Goal: Task Accomplishment & Management: Manage account settings

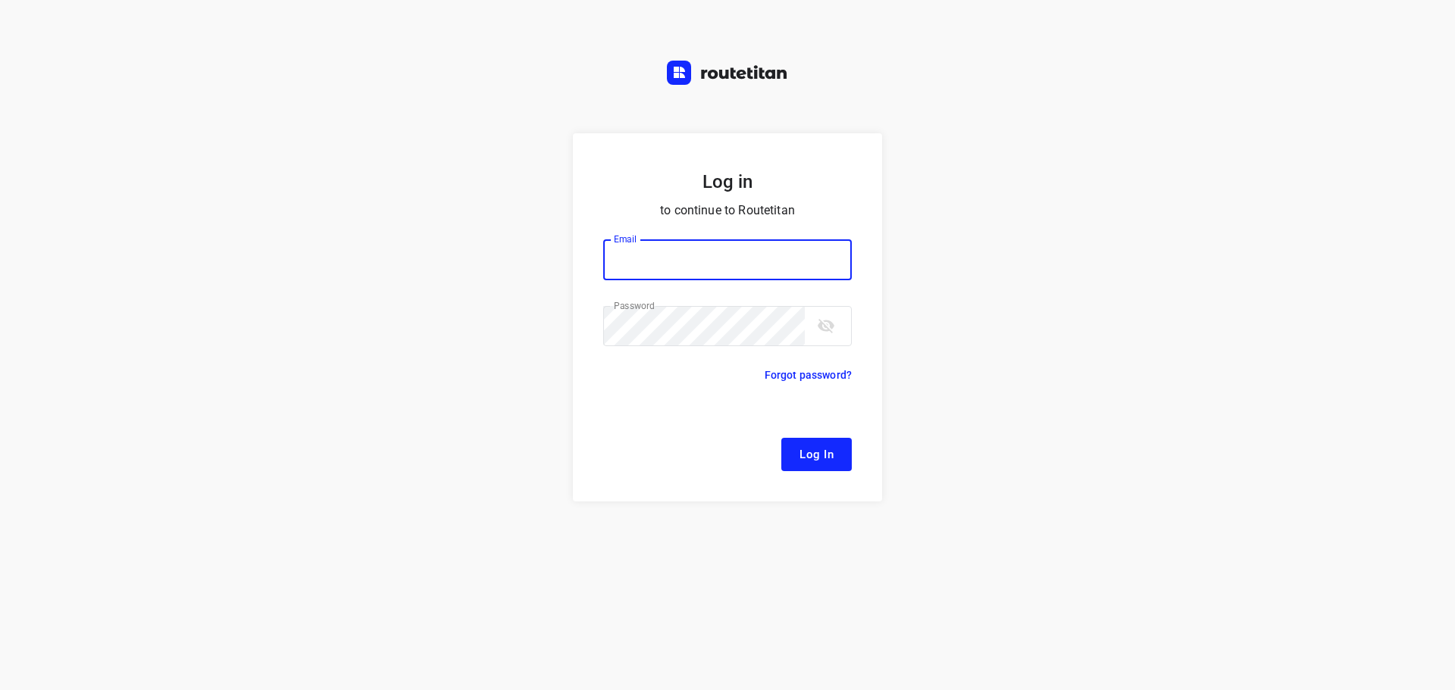
type input "[EMAIL_ADDRESS][DOMAIN_NAME]"
click at [831, 440] on button "Log In" at bounding box center [816, 454] width 70 height 33
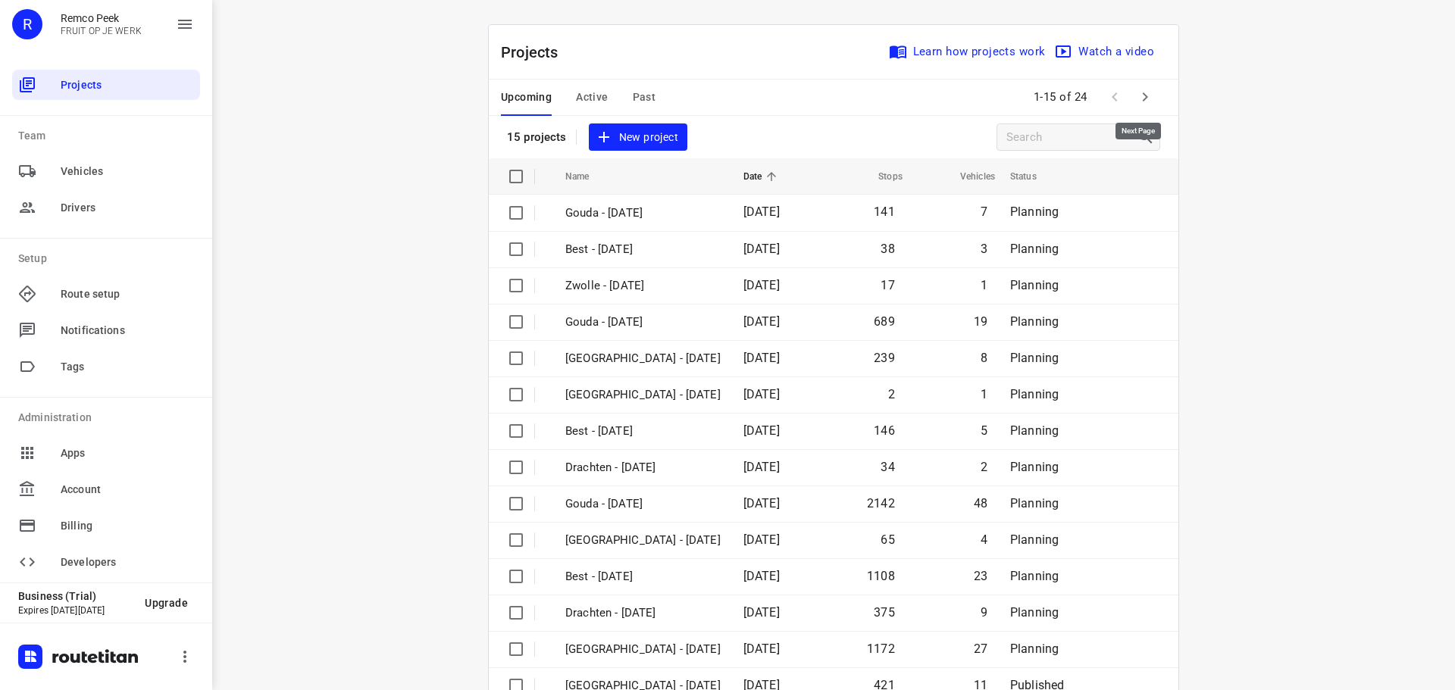
click at [1136, 95] on icon "button" at bounding box center [1145, 97] width 18 height 18
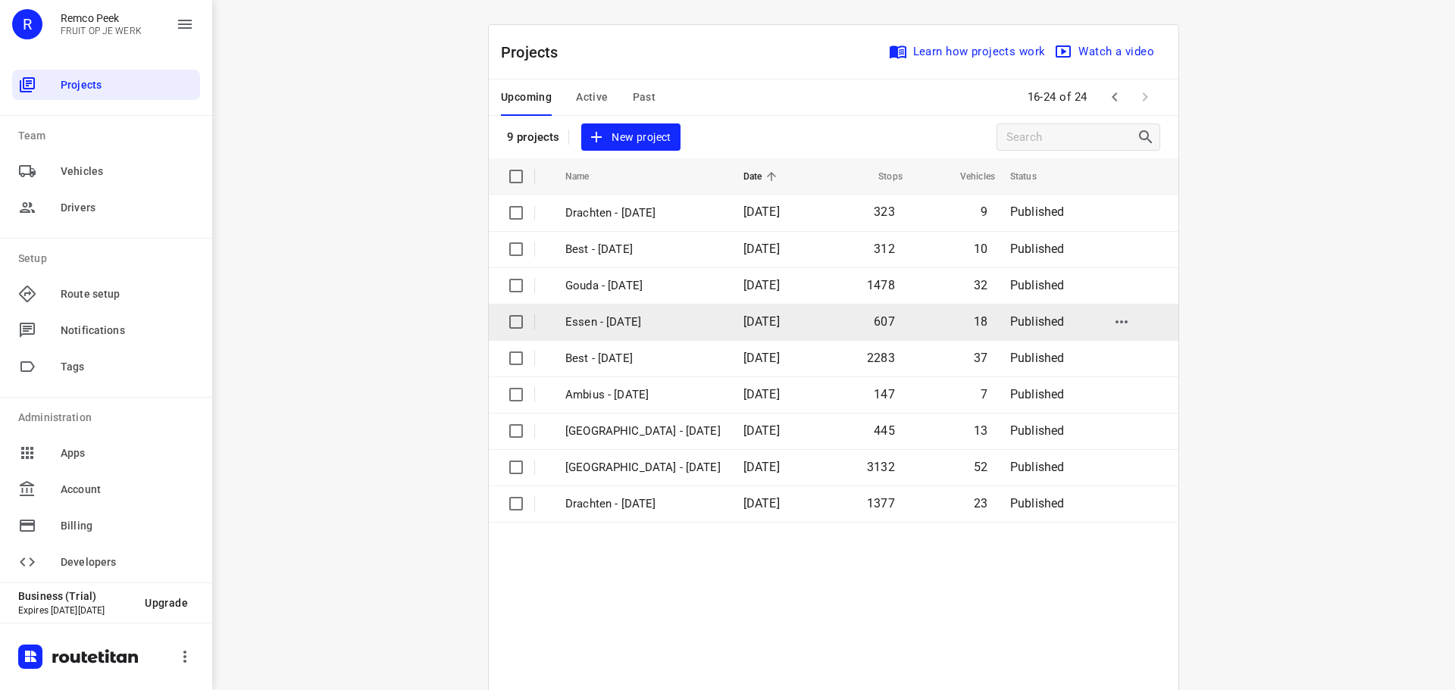
click at [610, 320] on p "Essen - [DATE]" at bounding box center [642, 322] width 155 height 17
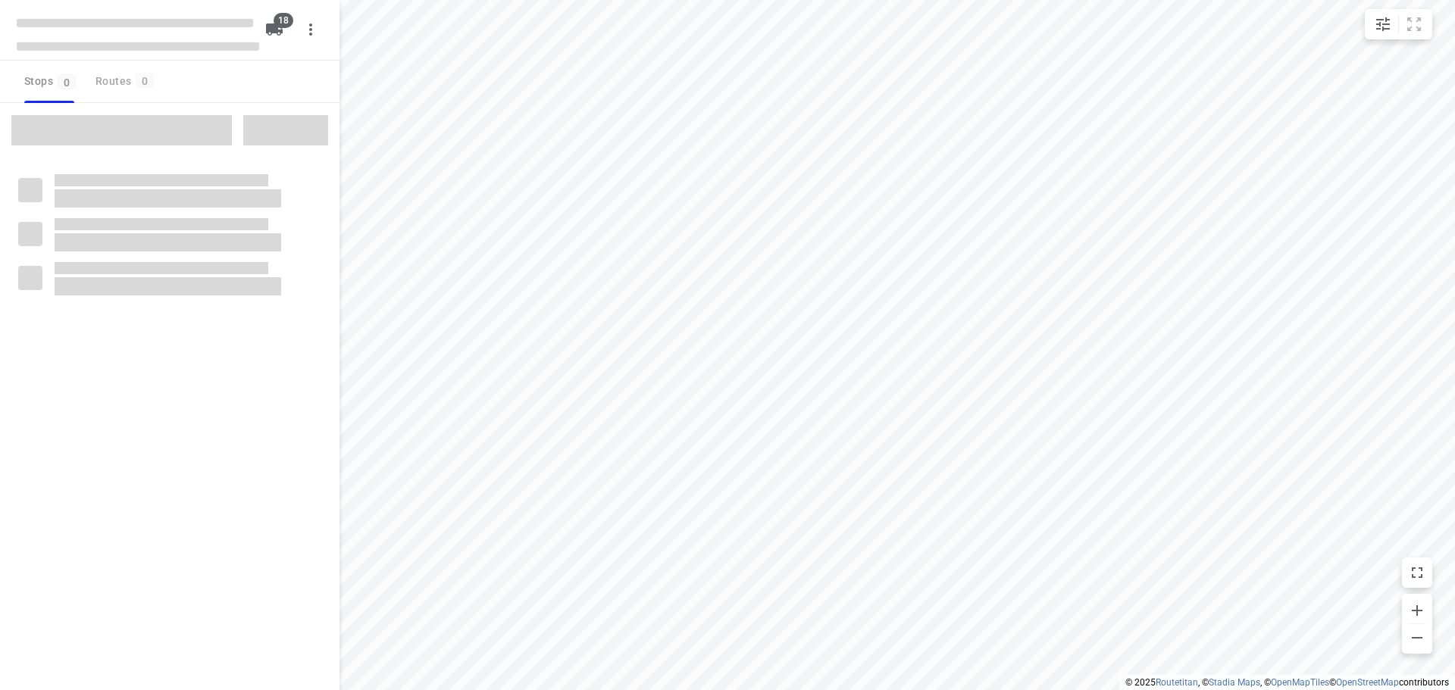
checkbox input "true"
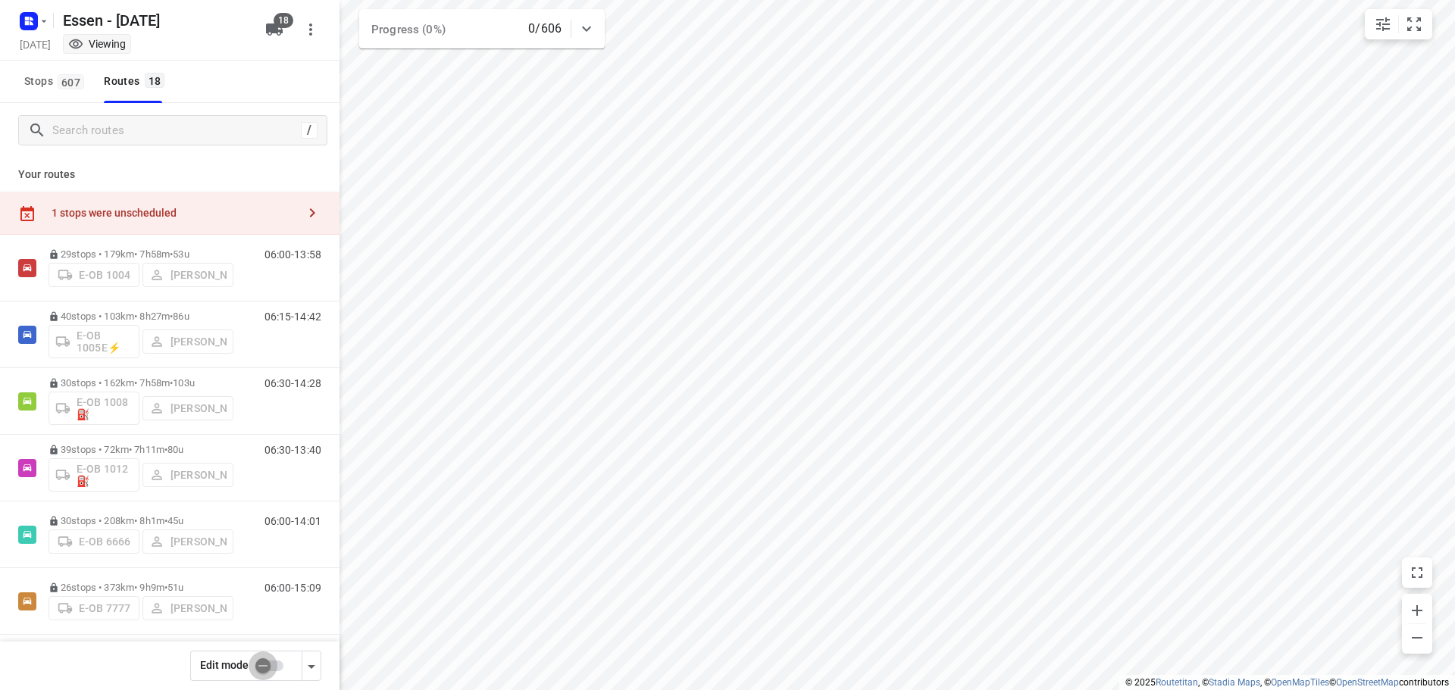
click at [269, 658] on input "checkbox" at bounding box center [263, 666] width 86 height 29
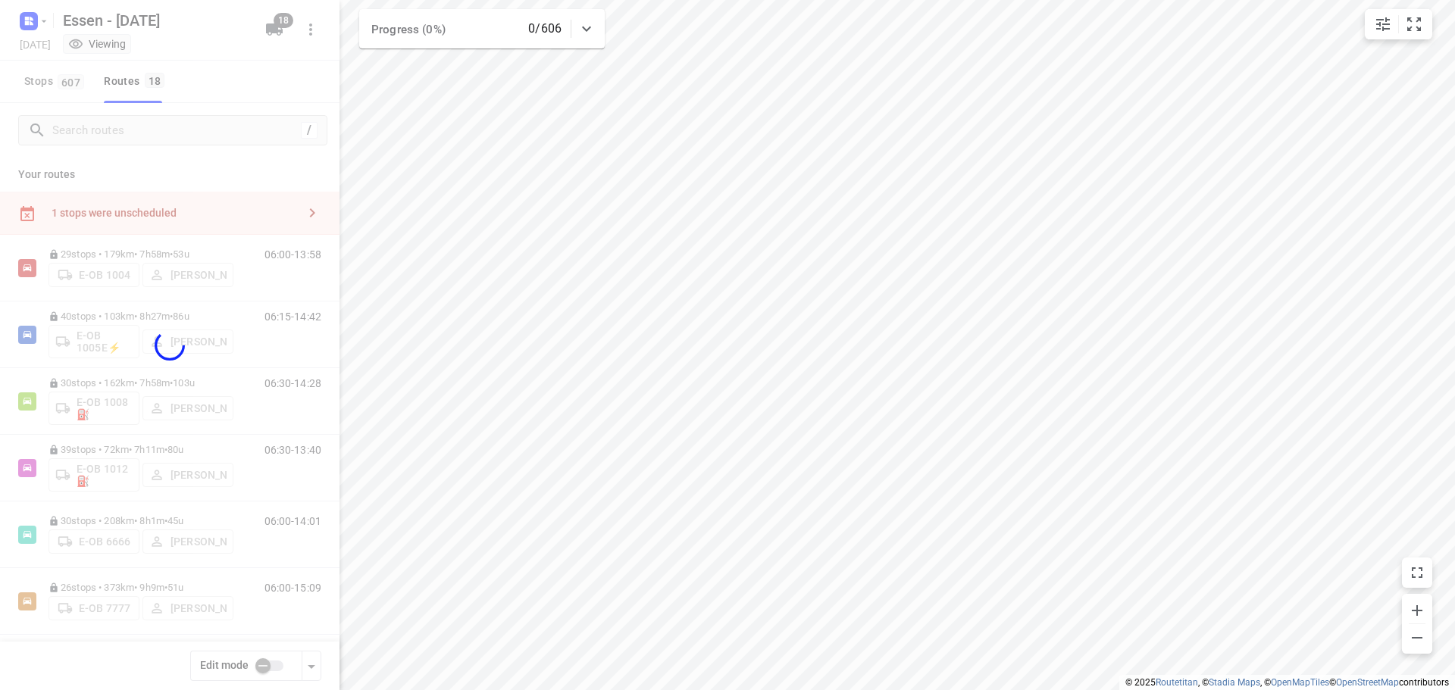
checkbox input "true"
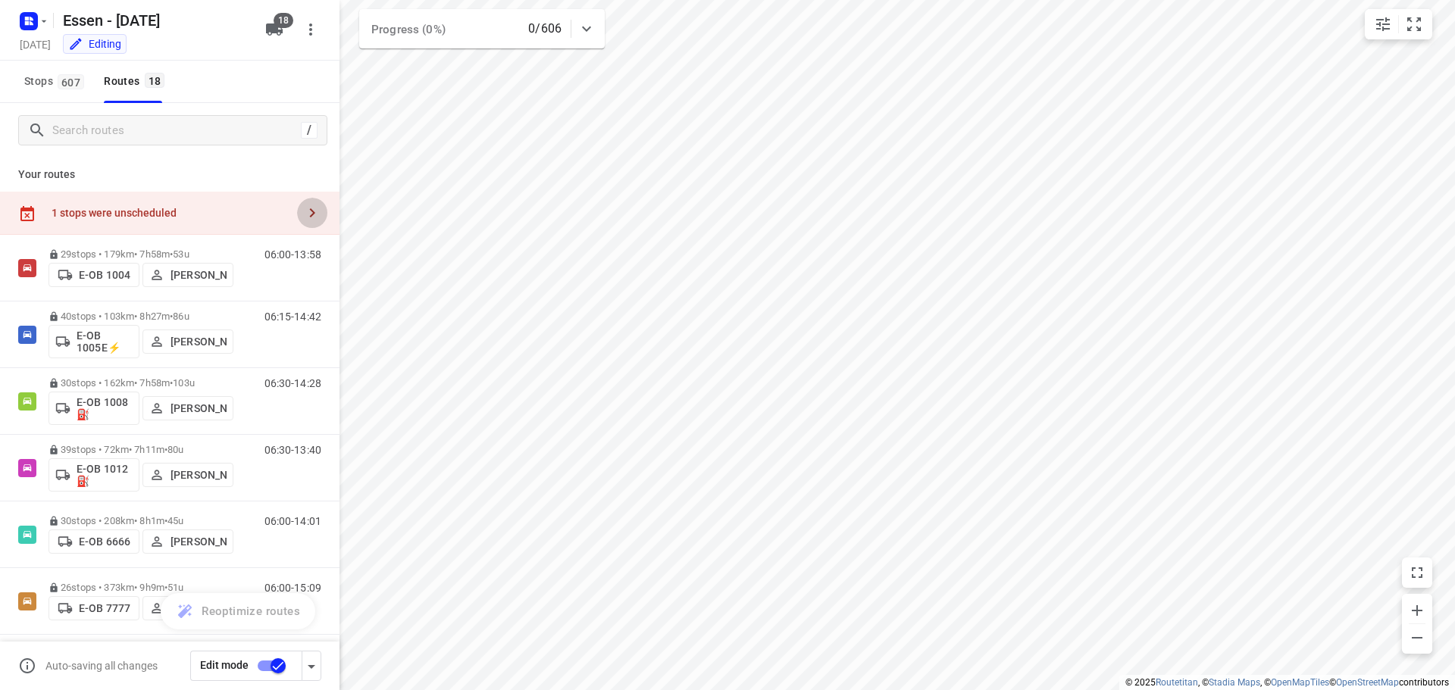
click at [303, 208] on icon "button" at bounding box center [312, 213] width 18 height 18
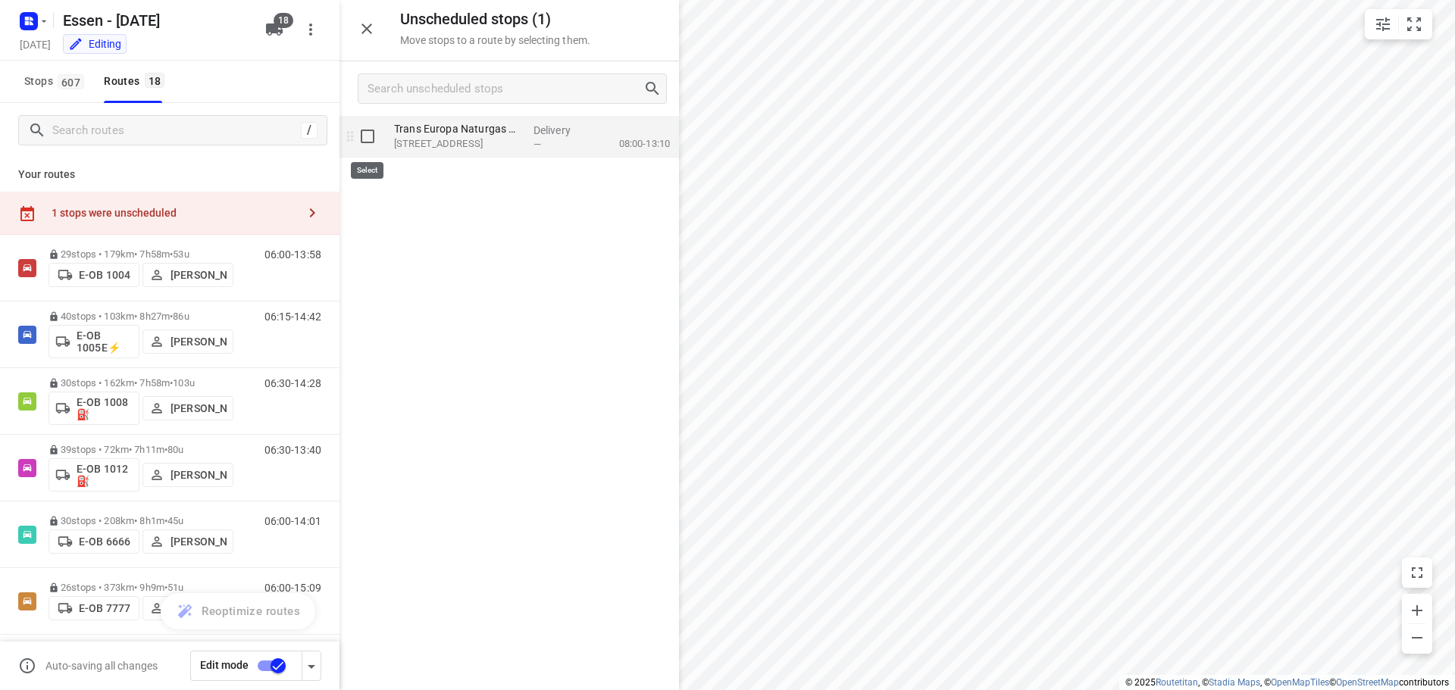
click at [368, 135] on input "grid" at bounding box center [367, 136] width 30 height 30
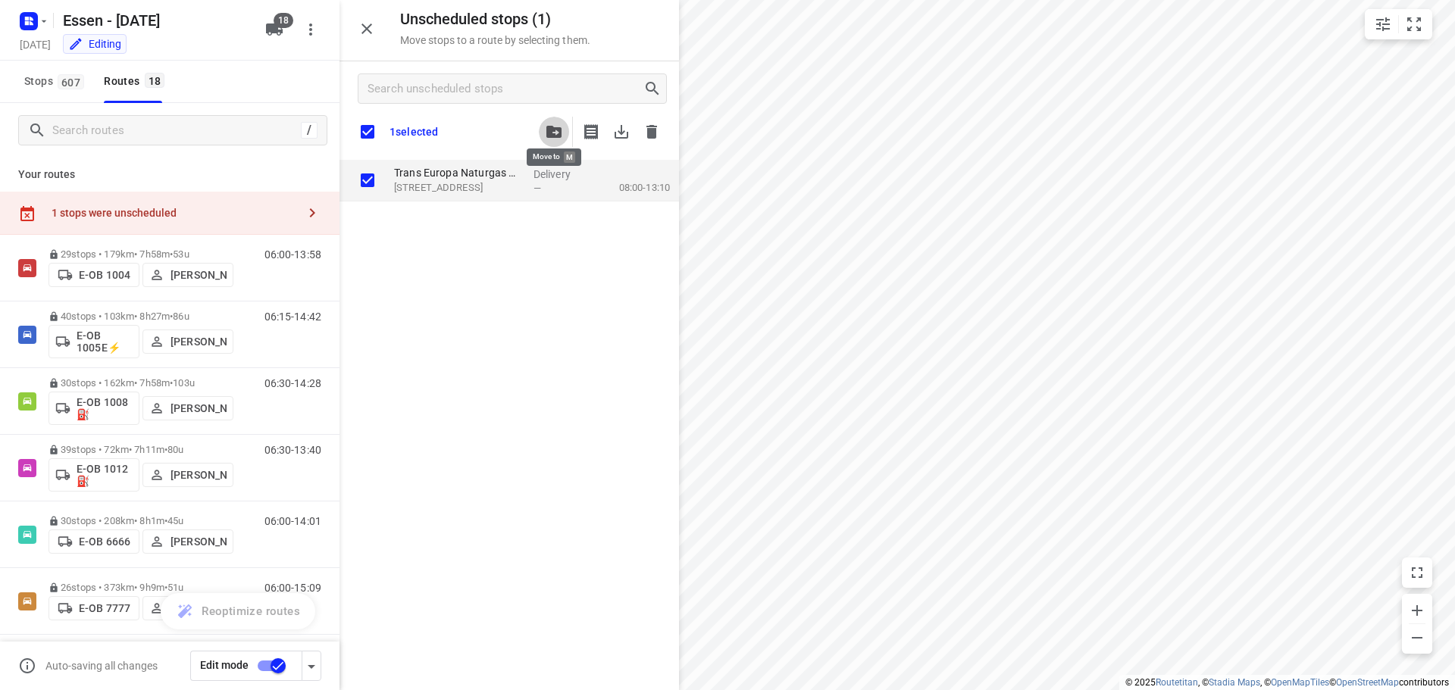
click at [552, 124] on button "button" at bounding box center [554, 132] width 30 height 30
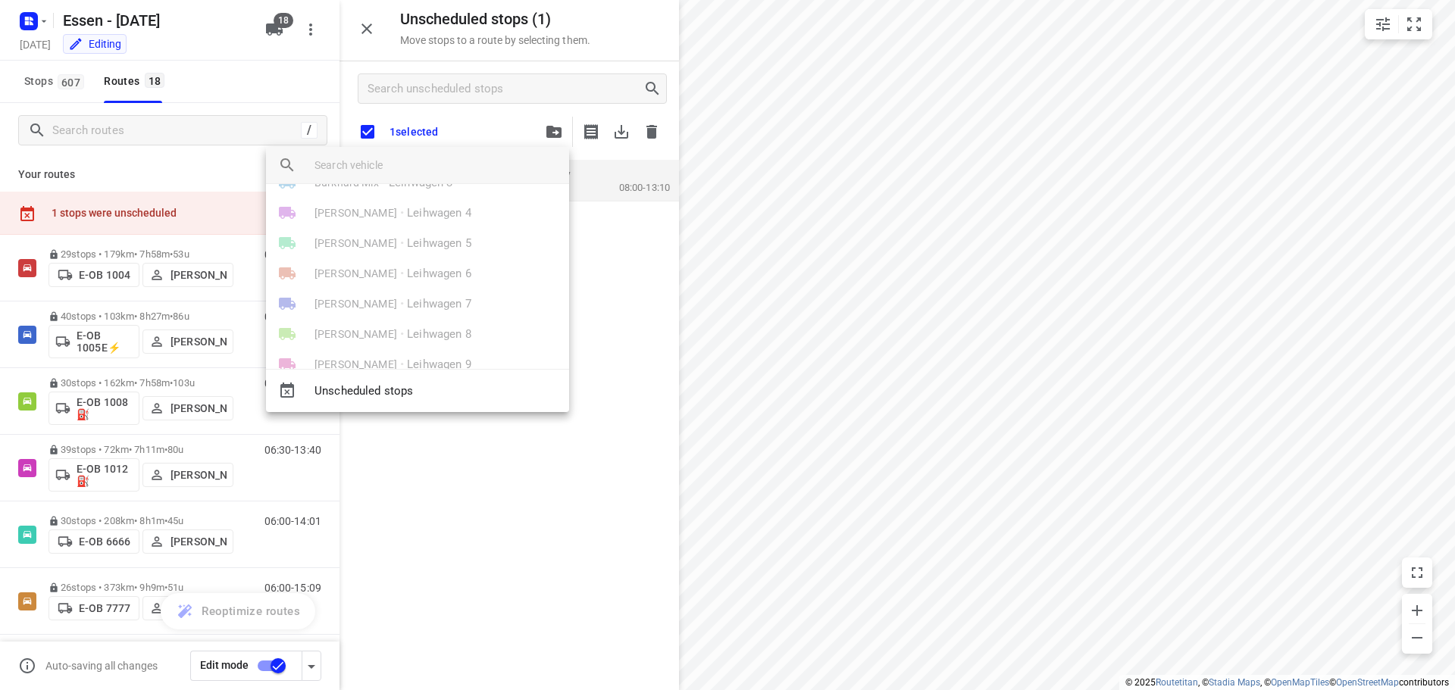
scroll to position [391, 0]
click at [243, 504] on div at bounding box center [727, 345] width 1455 height 690
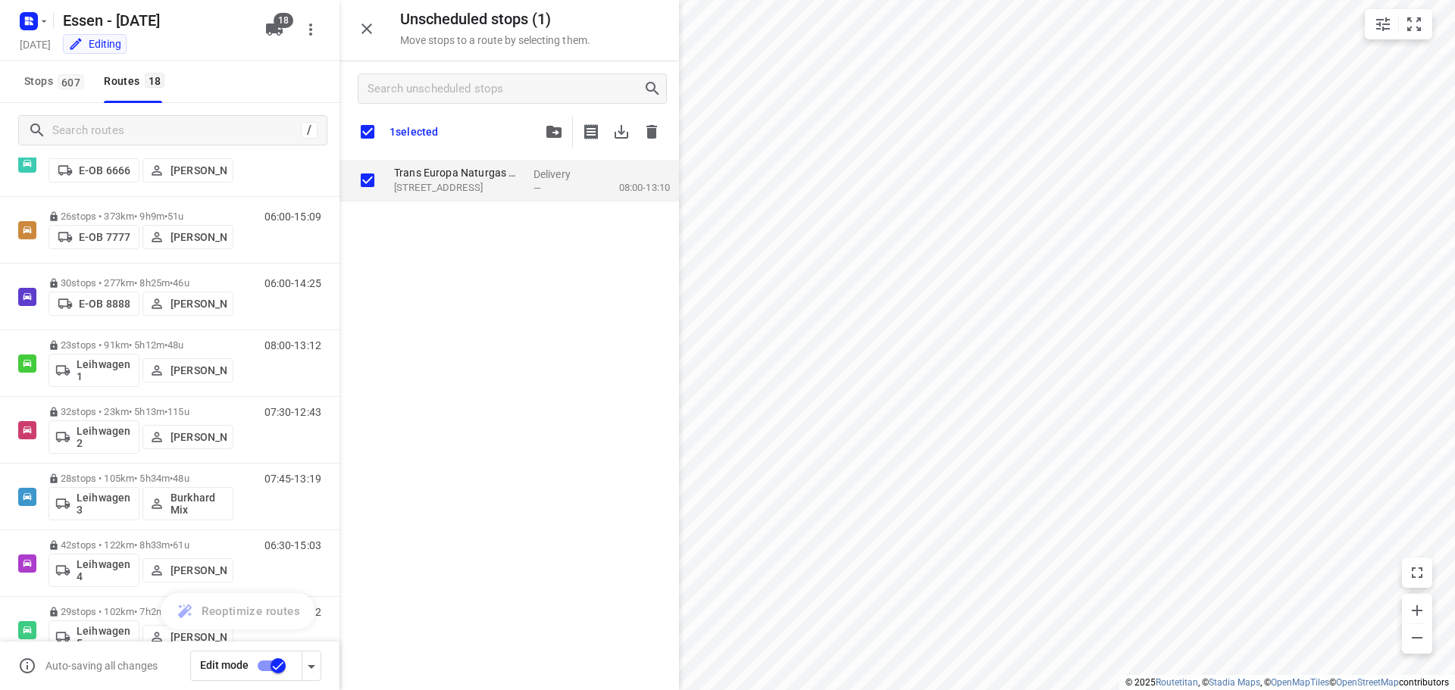
scroll to position [354, 0]
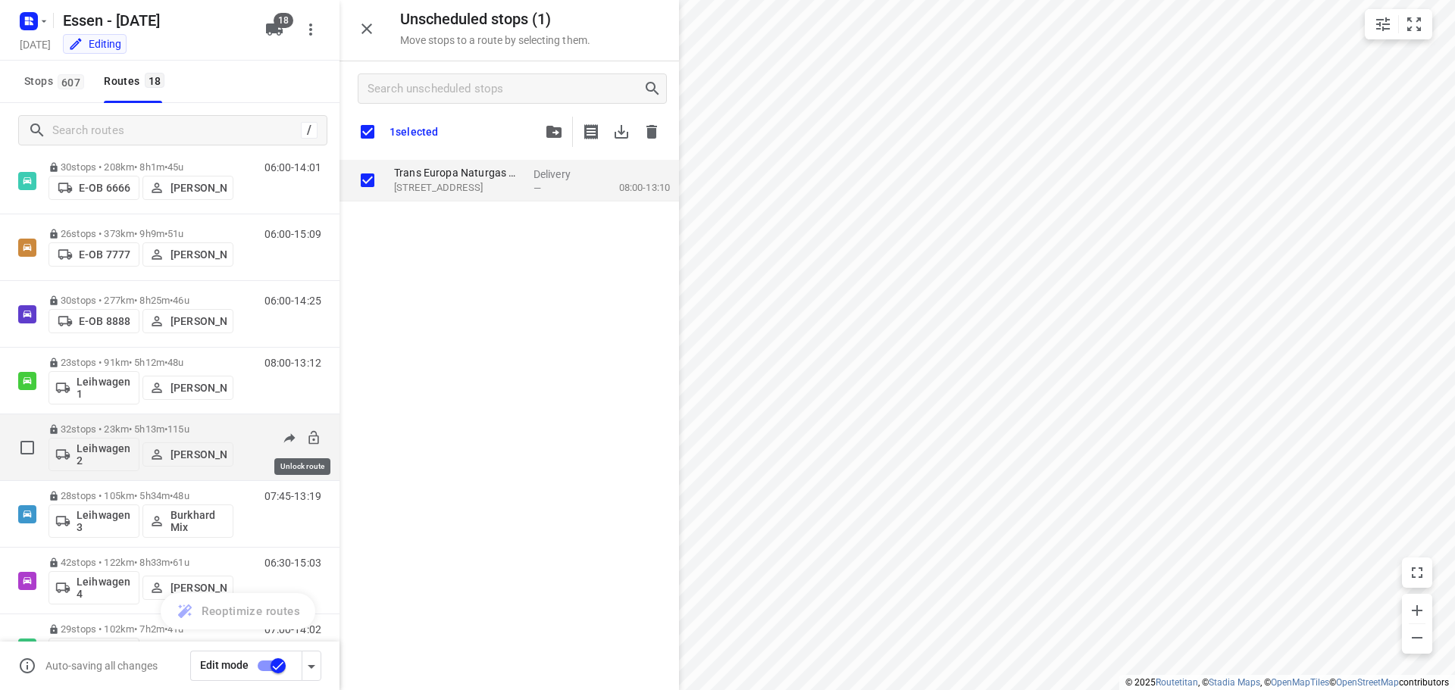
click at [306, 439] on icon at bounding box center [313, 437] width 15 height 15
checkbox input "true"
click at [558, 133] on icon "button" at bounding box center [553, 132] width 15 height 12
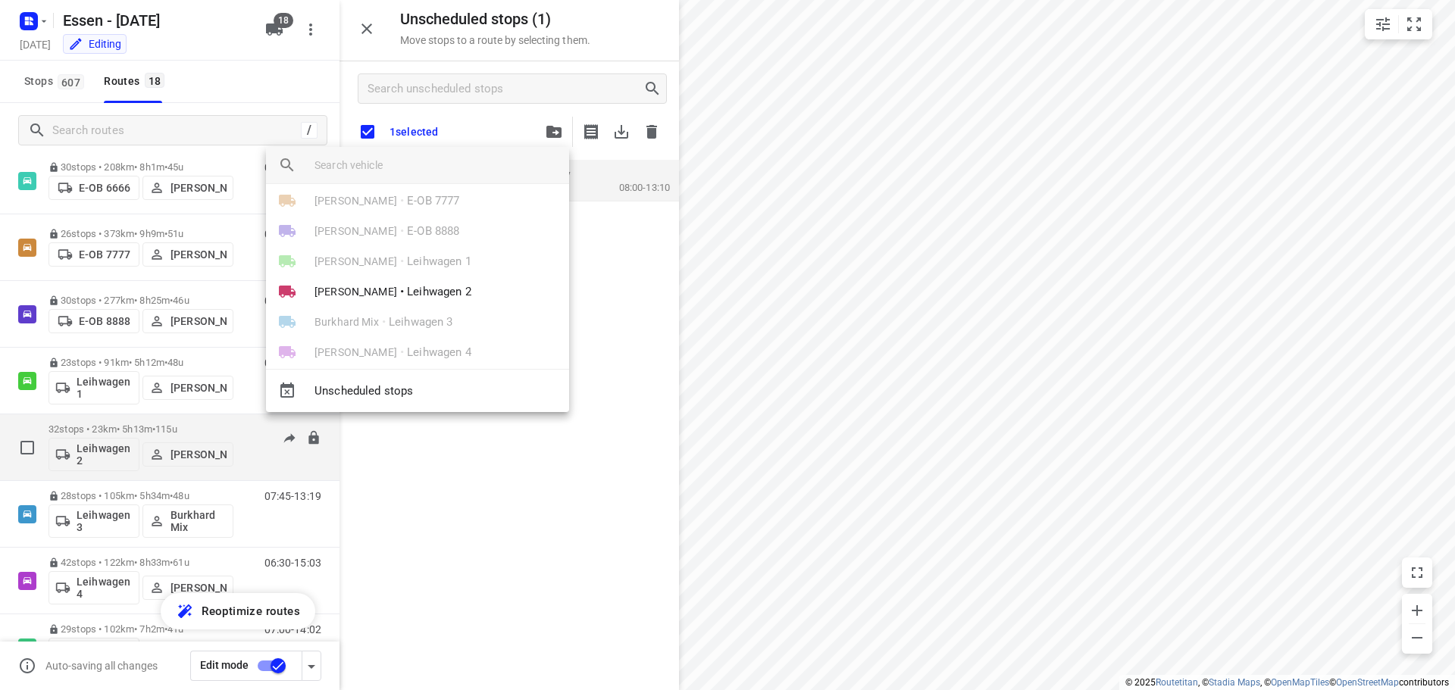
scroll to position [88, 0]
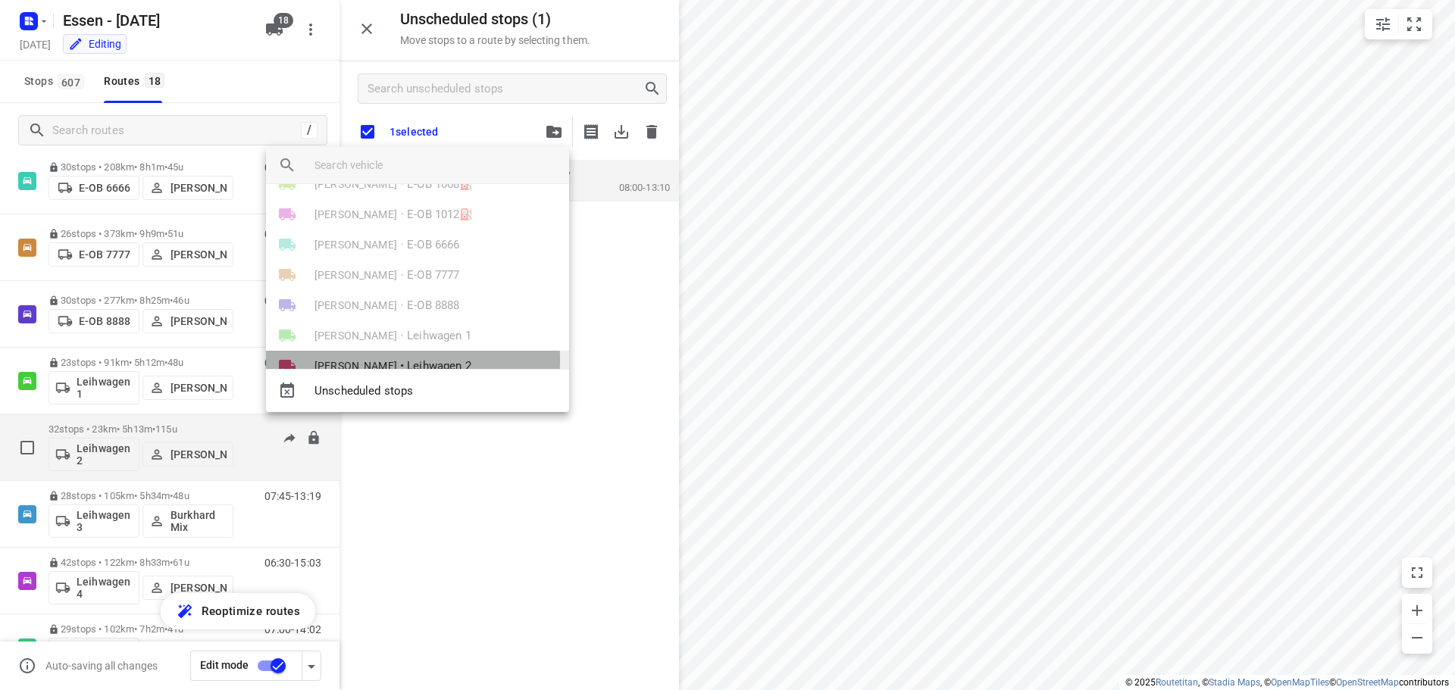
click at [369, 359] on span "[PERSON_NAME]" at bounding box center [355, 365] width 83 height 15
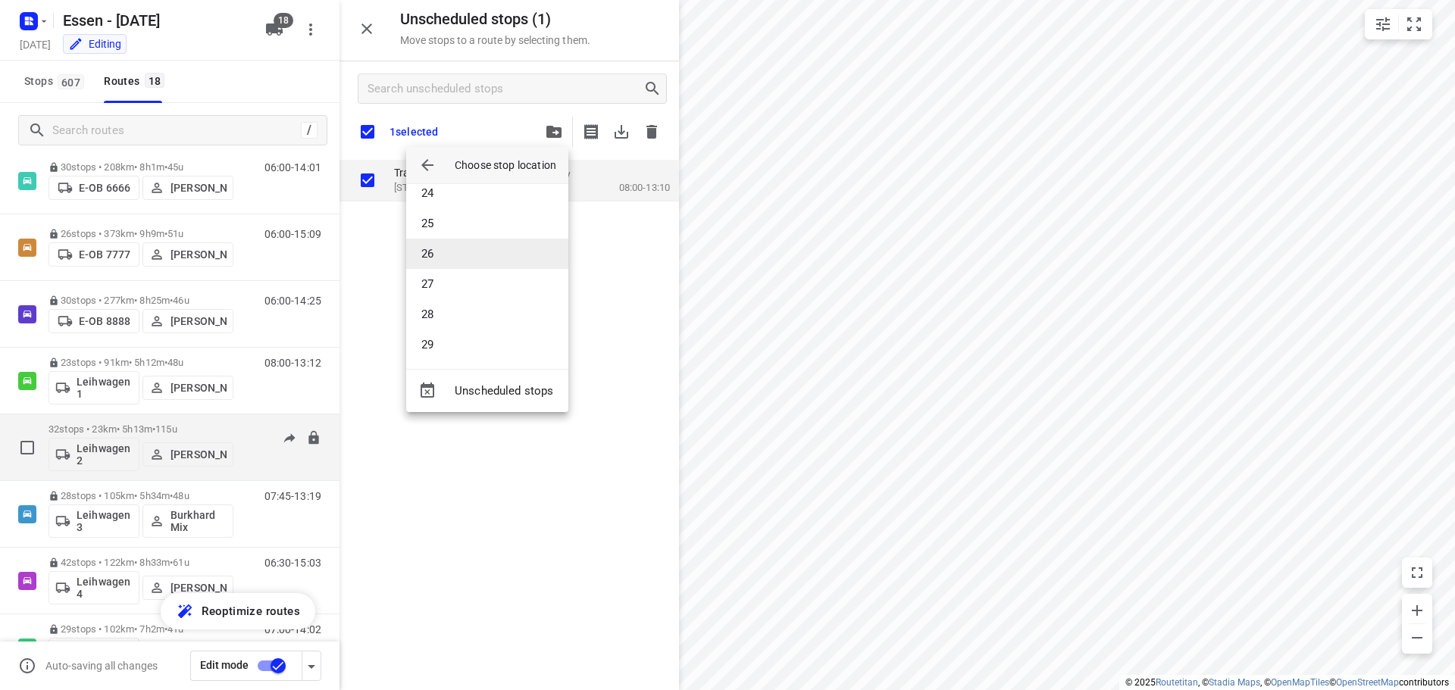
scroll to position [803, 0]
click at [438, 332] on li "32" at bounding box center [487, 342] width 162 height 30
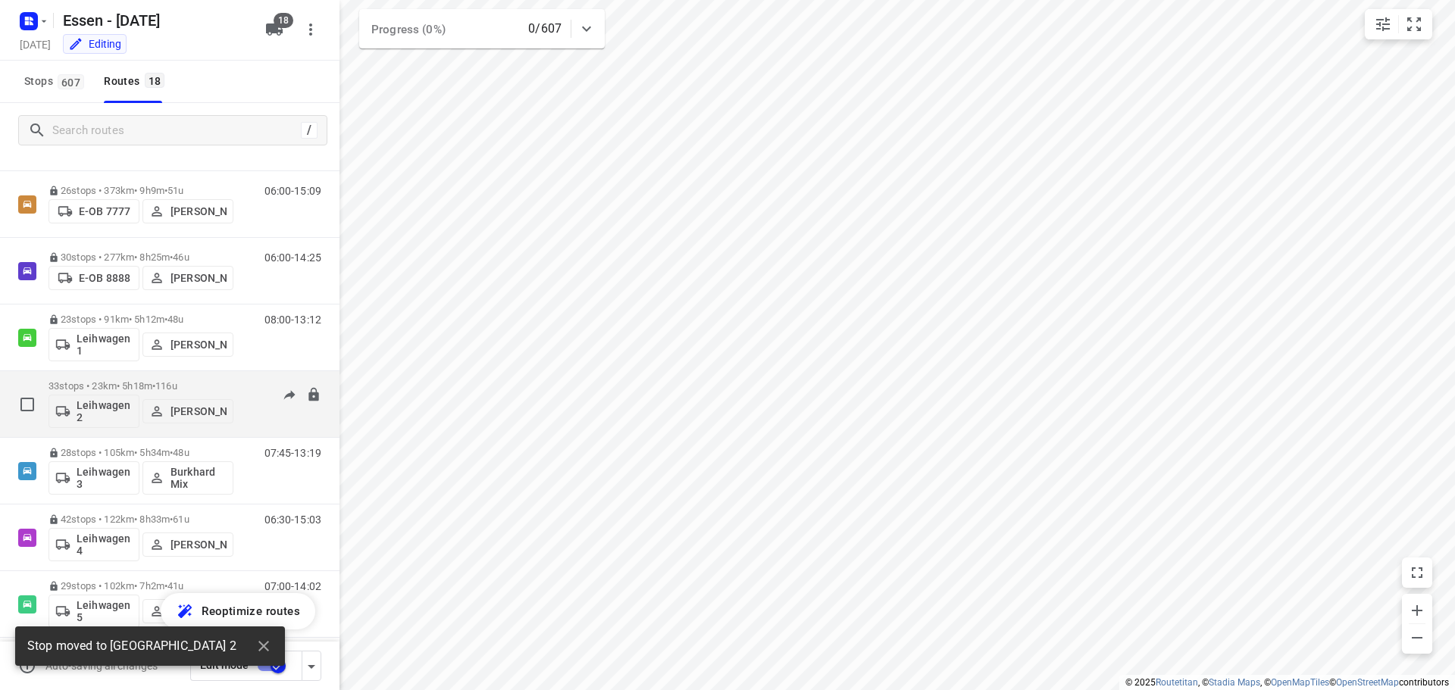
scroll to position [311, 0]
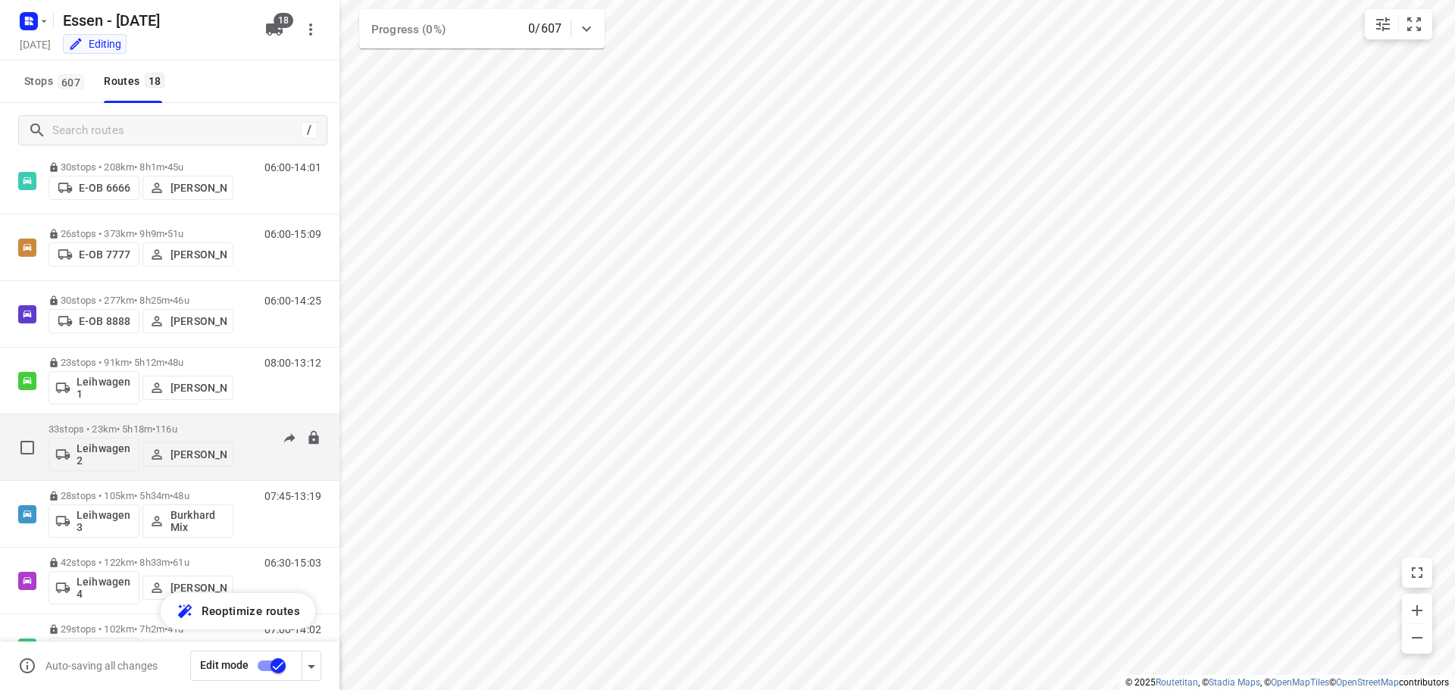
click at [249, 427] on div "07:30-12:48" at bounding box center [283, 451] width 76 height 55
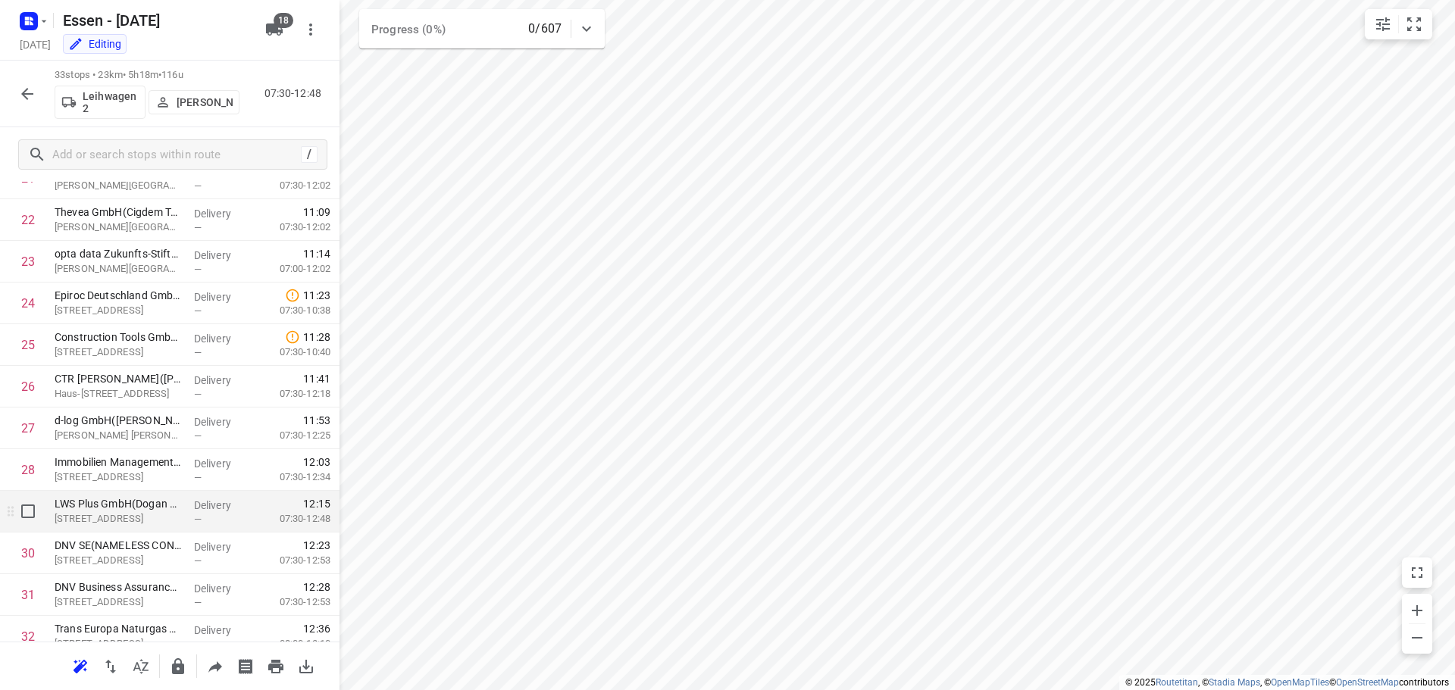
scroll to position [1033, 0]
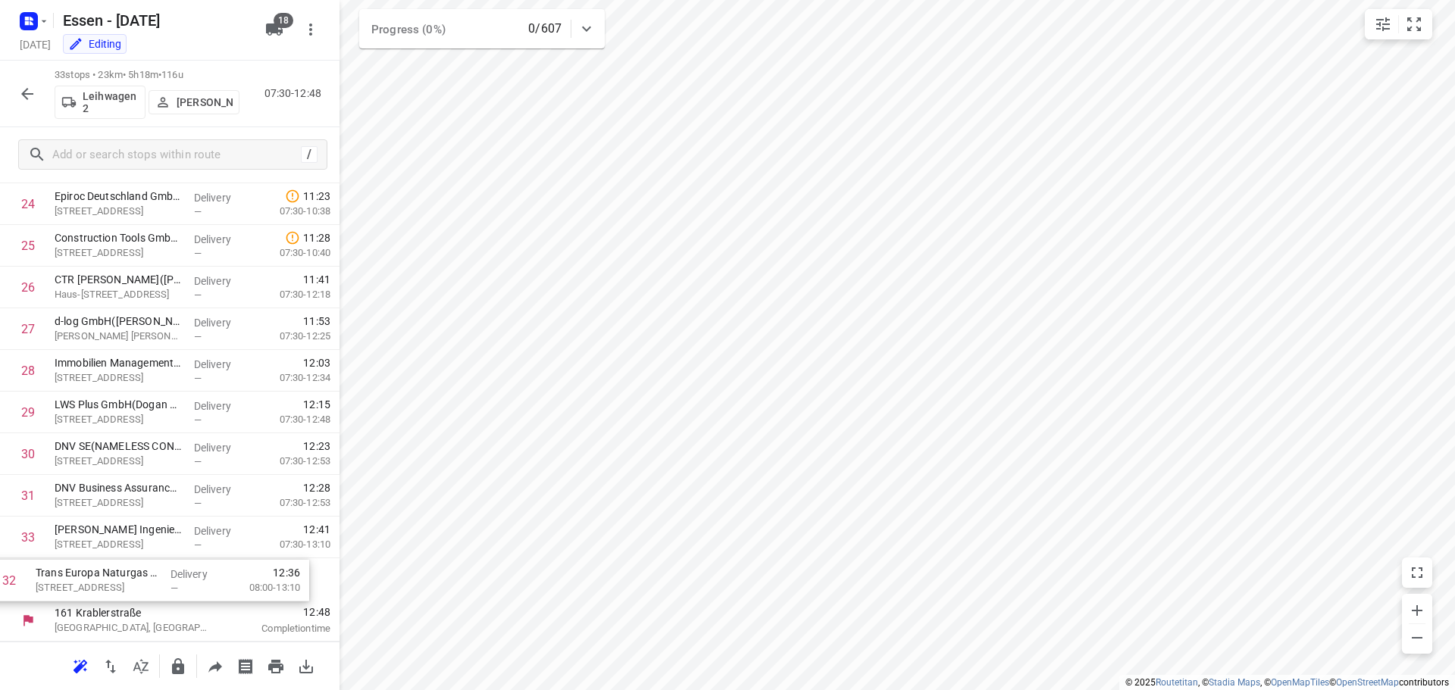
drag, startPoint x: 114, startPoint y: 539, endPoint x: 92, endPoint y: 587, distance: 53.2
click at [180, 667] on icon "button" at bounding box center [178, 666] width 12 height 16
click at [30, 92] on icon "button" at bounding box center [27, 94] width 18 height 18
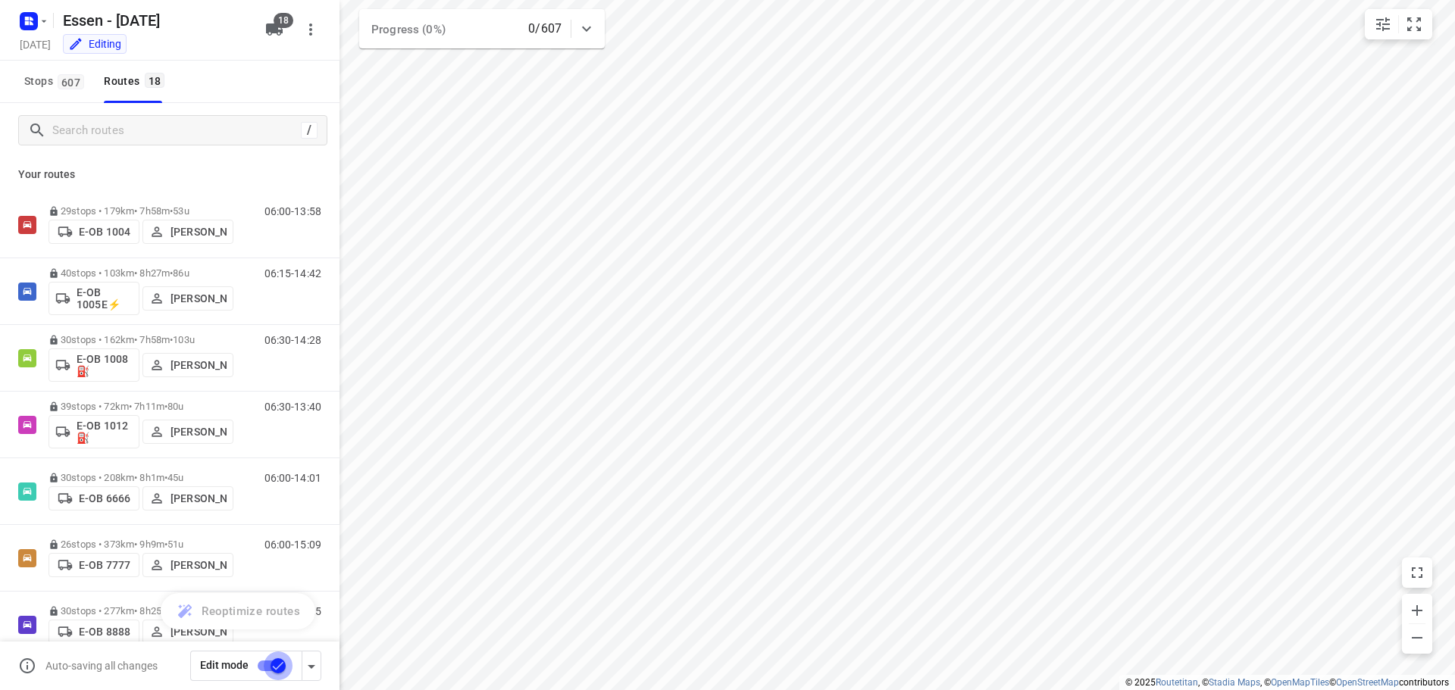
click at [282, 668] on input "checkbox" at bounding box center [278, 666] width 86 height 29
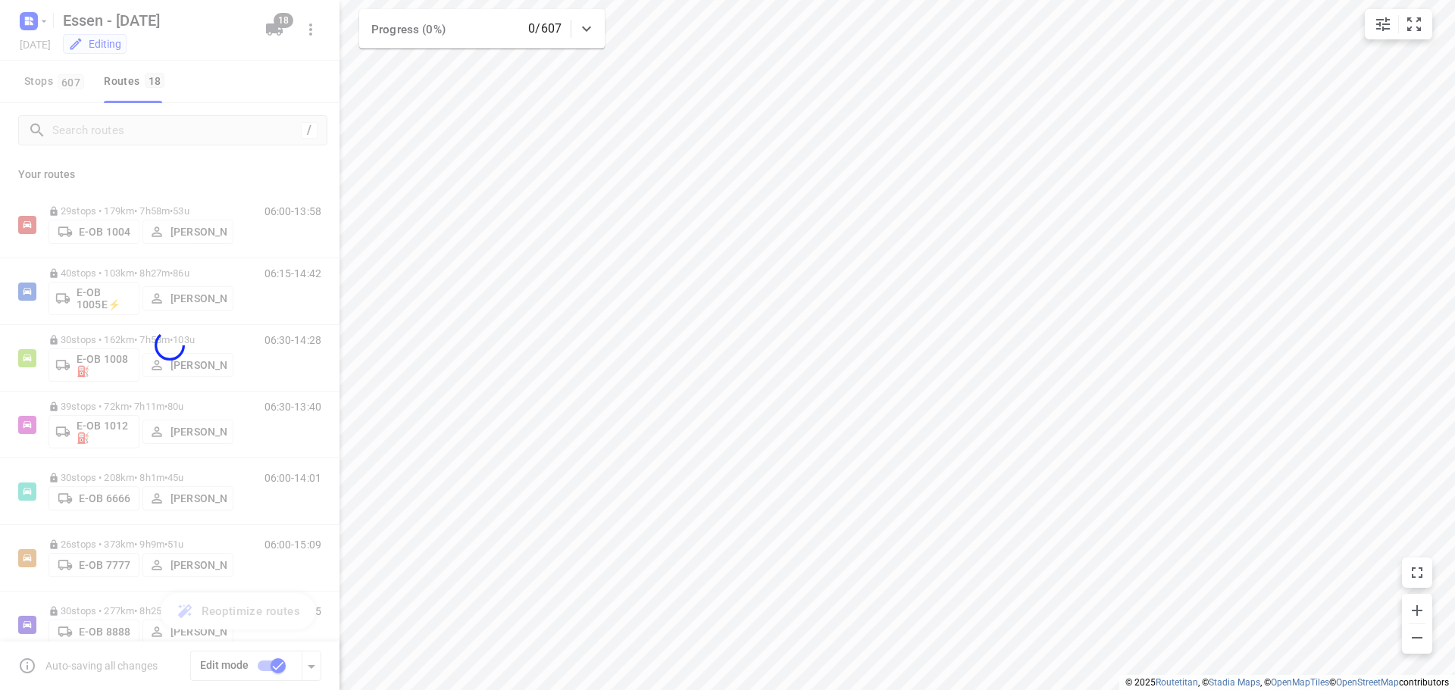
checkbox input "false"
